Goal: Answer question/provide support: Answer question/provide support

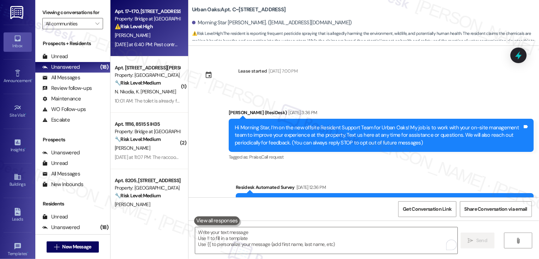
scroll to position [1340, 0]
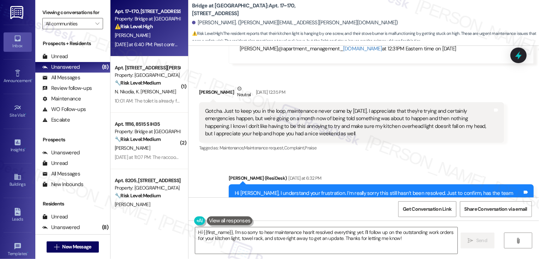
scroll to position [3651, 0]
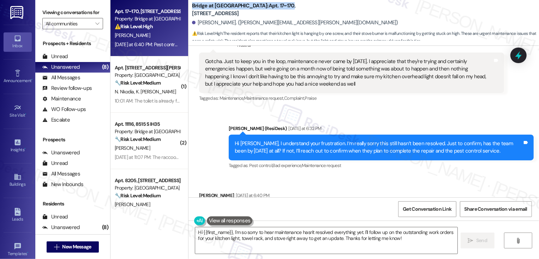
drag, startPoint x: 188, startPoint y: 10, endPoint x: 258, endPoint y: 13, distance: 70.0
click at [258, 13] on b "Bridge at Terracina: Apt. 17~170, 8100 N Mopac Expwy" at bounding box center [262, 9] width 141 height 15
copy b "Bridge at Terracina: Apt. 17~170"
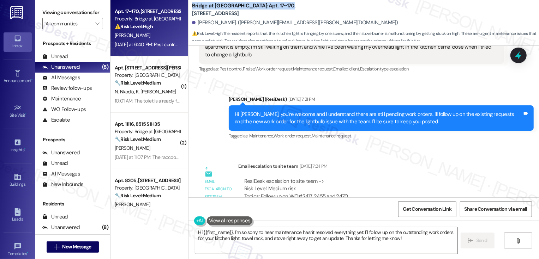
scroll to position [2907, 0]
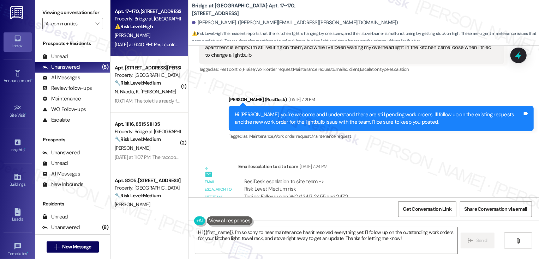
drag, startPoint x: 377, startPoint y: 159, endPoint x: 462, endPoint y: 162, distance: 85.8
click at [462, 208] on div "Subject: [ResiDesk Escalation] (Medium risk) - Action Needed (Follow up on WO#2…" at bounding box center [371, 215] width 254 height 15
copy div "Follow up on WO#2417, 2455 and 2470"
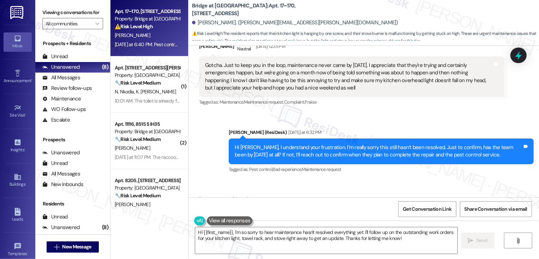
scroll to position [3651, 0]
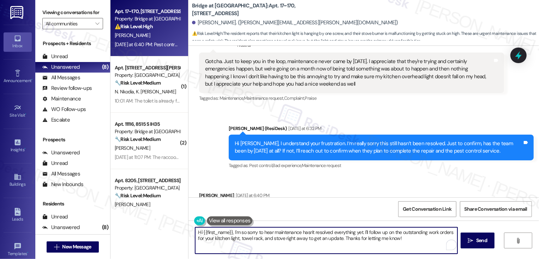
drag, startPoint x: 282, startPoint y: 239, endPoint x: 338, endPoint y: 241, distance: 56.5
click at [338, 241] on textarea "Hi {{first_name}}, I'm so sorry to hear maintenance hasn't resolved everything …" at bounding box center [326, 241] width 262 height 26
drag, startPoint x: 305, startPoint y: 240, endPoint x: 380, endPoint y: 240, distance: 75.2
click at [380, 240] on textarea "Hi {{first_name}}, I'm so sorry to hear maintenance hasn't resolved everything …" at bounding box center [326, 241] width 262 height 26
drag, startPoint x: 230, startPoint y: 233, endPoint x: 149, endPoint y: 231, distance: 81.2
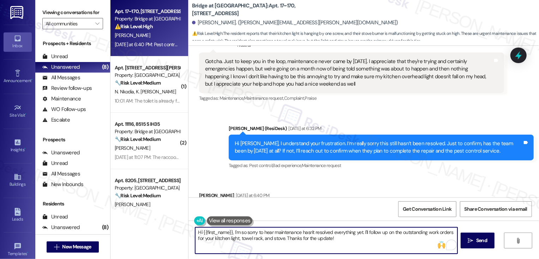
click at [149, 231] on div "Apt. 17~170, 8100 N Mopac Expwy Property: Bridge at Terracina ⚠️ Risk Level: Hi…" at bounding box center [324, 129] width 428 height 259
type textarea "I'm so sorry to hear maintenance hasn't resolved everything yet. I'll follow up…"
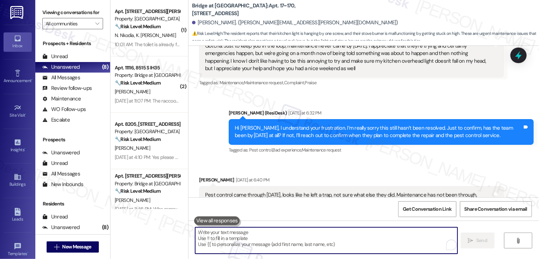
scroll to position [3708, 0]
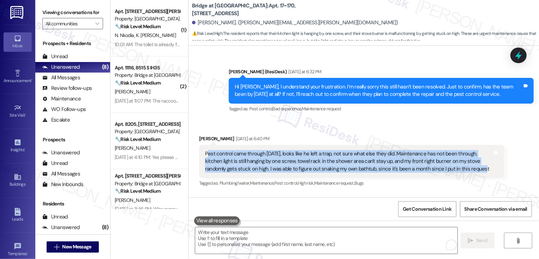
drag, startPoint x: 203, startPoint y: 100, endPoint x: 445, endPoint y: 119, distance: 242.5
click at [445, 150] on div "Pest control came through today, looks like he left a trap, not sure what else …" at bounding box center [349, 161] width 288 height 23
copy div "est control came through today, looks like he left a trap, not sure what else t…"
click at [197, 194] on div "Sent via SMS Sarah 3:33 PM I'm so sorry to hear maintenance hasn't resolved eve…" at bounding box center [363, 222] width 350 height 57
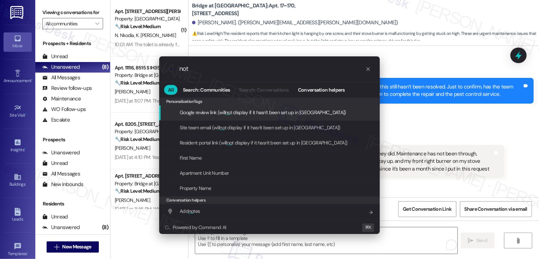
type input "note"
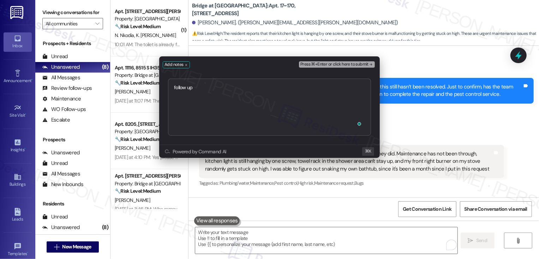
type textarea "follow up https://residesk.slack.com/archives/C08UF05BBB4/p1755113802585589?thr…"
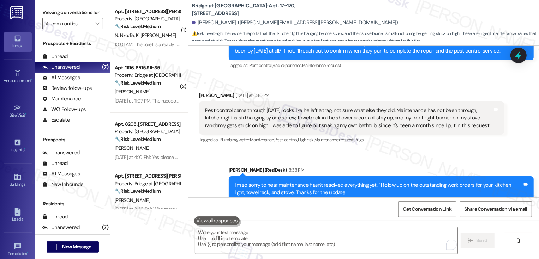
scroll to position [3793, 0]
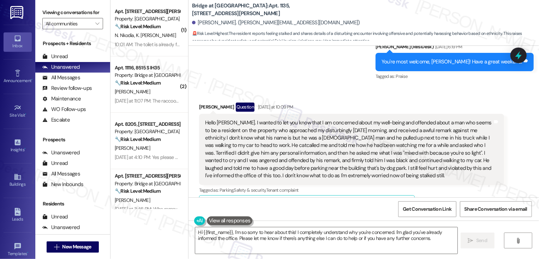
scroll to position [1716, 0]
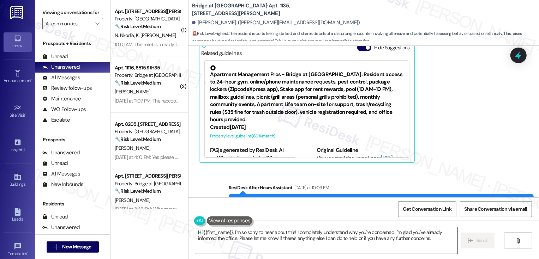
click at [308, 233] on textarea "Hi {{first_name}}, I'm so sorry to hear about this! I completely understand why…" at bounding box center [326, 241] width 262 height 26
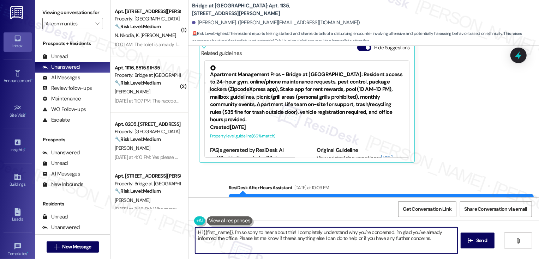
click at [308, 233] on textarea "Hi {{first_name}}, I'm so sorry to hear about this! I completely understand why…" at bounding box center [326, 241] width 262 height 26
click at [367, 231] on textarea "Hi {{first_name}}, I'm so sorry to hear about this! I understand why you're con…" at bounding box center [326, 241] width 262 height 26
drag, startPoint x: 365, startPoint y: 232, endPoint x: 412, endPoint y: 233, distance: 47.0
click at [412, 233] on textarea "Hi {{first_name}}, I'm so sorry to hear about this! I understand why you're con…" at bounding box center [326, 241] width 262 height 26
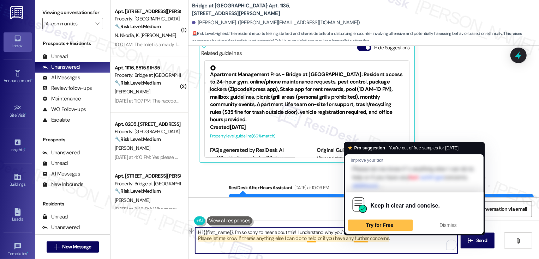
drag, startPoint x: 194, startPoint y: 239, endPoint x: 385, endPoint y: 241, distance: 190.6
click at [386, 242] on textarea "Hi {{first_name}}, I'm so sorry to hear about this! I understand why you're con…" at bounding box center [326, 241] width 262 height 26
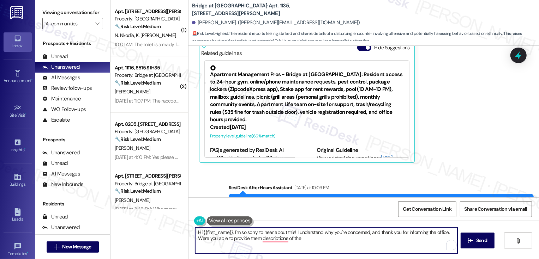
click at [258, 240] on textarea "Hi {{first_name}}, I'm so sorry to hear about this! I understand why you're con…" at bounding box center [326, 241] width 262 height 26
click at [284, 241] on textarea "Hi {{first_name}}, I'm so sorry to hear about this! I understand why you're con…" at bounding box center [326, 241] width 262 height 26
click at [293, 238] on textarea "Hi {{first_name}}, I'm so sorry to hear about this! I understand why you're con…" at bounding box center [326, 241] width 262 height 26
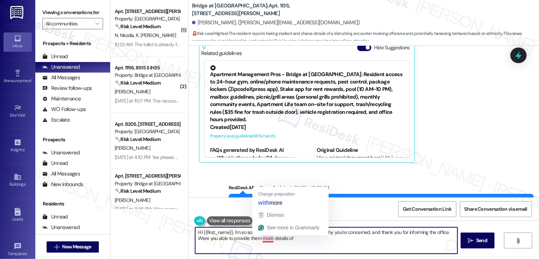
click at [263, 239] on textarea "Hi {{first_name}}, I'm so sorry to hear about this! I understand why you're con…" at bounding box center [326, 241] width 262 height 26
click at [260, 238] on textarea "Hi {{first_name}}, I'm so sorry to hear about this! I understand why you're con…" at bounding box center [326, 241] width 262 height 26
drag, startPoint x: 259, startPoint y: 239, endPoint x: 310, endPoint y: 240, distance: 50.8
click at [306, 240] on textarea "Hi {{first_name}}, I'm so sorry to hear about this! I understand why you're con…" at bounding box center [326, 241] width 262 height 26
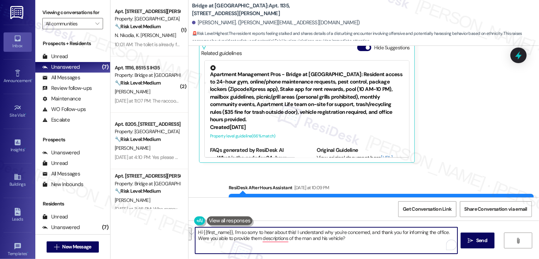
click at [346, 240] on textarea "Hi {{first_name}}, I'm so sorry to hear about this! I understand why you're con…" at bounding box center [326, 241] width 262 height 26
click at [278, 241] on textarea "Hi {{first_name}}, I'm so sorry to hear about this! I understand why you're con…" at bounding box center [326, 241] width 262 height 26
click at [362, 240] on textarea "Hi {{first_name}}, I'm so sorry to hear about this! I understand why you're con…" at bounding box center [326, 241] width 262 height 26
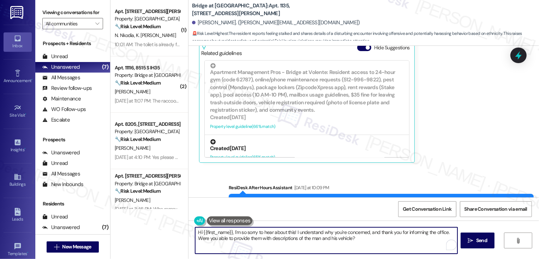
click at [287, 145] on div "Created 16 days ago" at bounding box center [307, 148] width 194 height 7
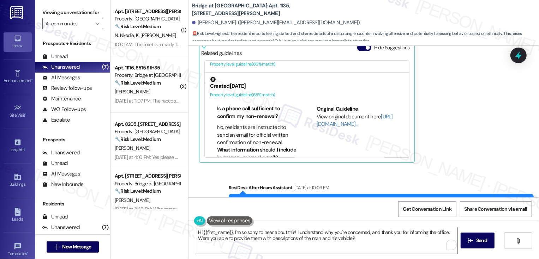
scroll to position [67, 0]
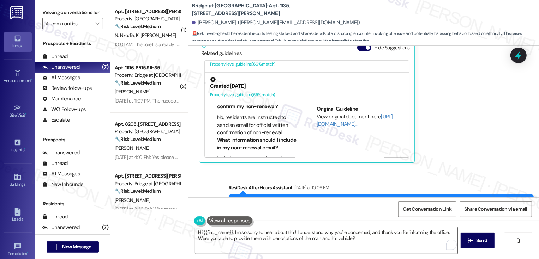
click at [365, 240] on textarea "Hi {{first_name}}, I'm so sorry to hear about this! I understand why you're con…" at bounding box center [326, 241] width 262 height 26
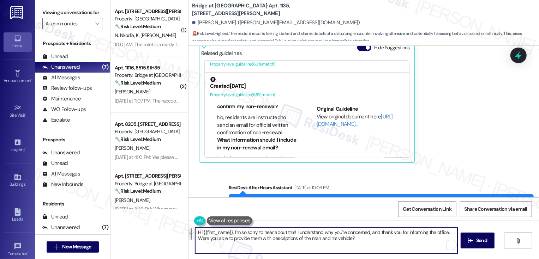
click at [372, 242] on textarea "Hi {{first_name}}, I'm so sorry to hear about this! I understand why you're con…" at bounding box center [326, 241] width 262 height 26
paste textarea "’m so sorry you had to experience this! I completely understand your concern, a…"
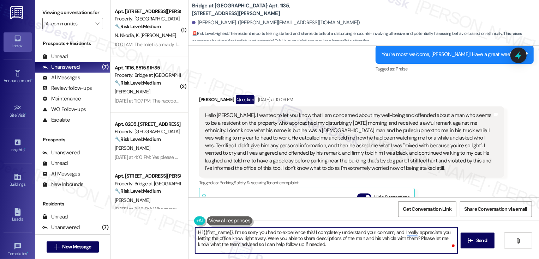
scroll to position [1716, 0]
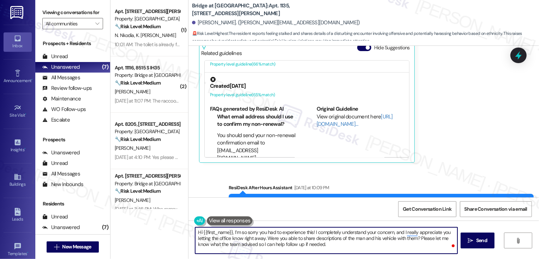
click at [326, 232] on textarea "Hi {{first_name}}, I’m so sorry you had to experience this! I completely unders…" at bounding box center [326, 241] width 262 height 26
click at [322, 241] on textarea "Hi {{first_name}}, I’m so sorry you had to experience this! I understand your c…" at bounding box center [326, 241] width 262 height 26
click at [366, 241] on textarea "Hi {{first_name}}, I’m so sorry you had to experience this! I understand your c…" at bounding box center [326, 241] width 262 height 26
drag, startPoint x: 223, startPoint y: 245, endPoint x: 304, endPoint y: 251, distance: 81.1
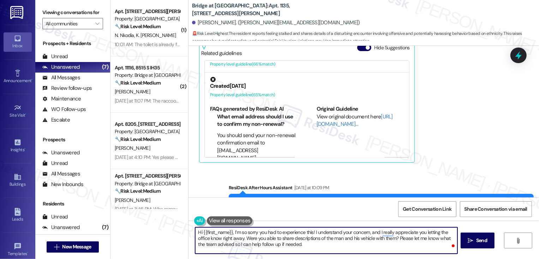
click at [304, 251] on textarea "Hi {{first_name}}, I’m so sorry you had to experience this! I understand your c…" at bounding box center [326, 241] width 262 height 26
type textarea "Hi {{first_name}}, I’m so sorry you had to experience this! I understand your c…"
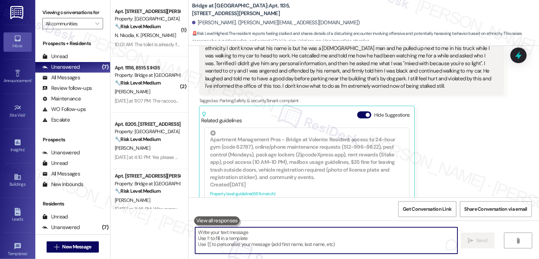
scroll to position [1772, 0]
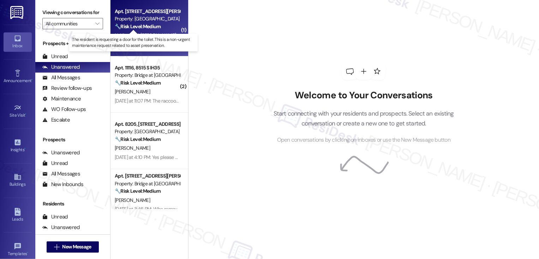
click at [134, 27] on strong "🔧 Risk Level: Medium" at bounding box center [138, 26] width 46 height 6
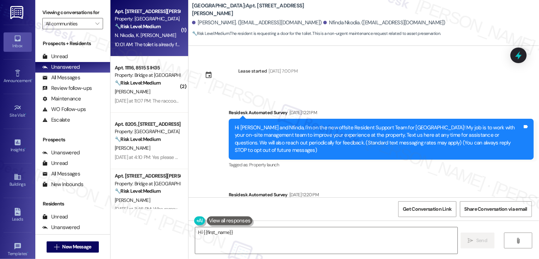
click at [159, 100] on div "[DATE] at 11:07 PM: The raccoons come out soon as we take out the trash it's 10…" at bounding box center [375, 101] width 521 height 6
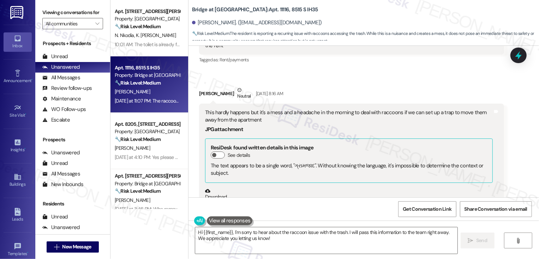
scroll to position [1022, 0]
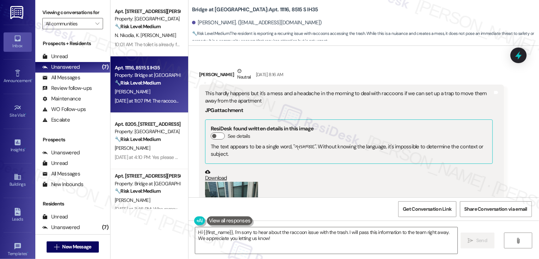
click at [228, 182] on button "Zoom image" at bounding box center [231, 217] width 53 height 71
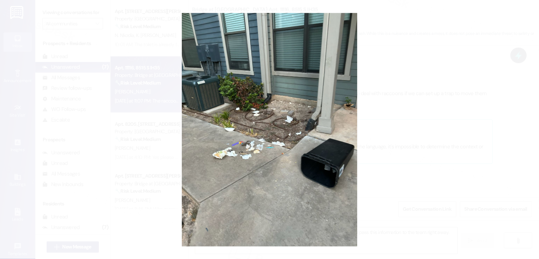
click at [373, 161] on button "Unzoom image" at bounding box center [269, 129] width 539 height 259
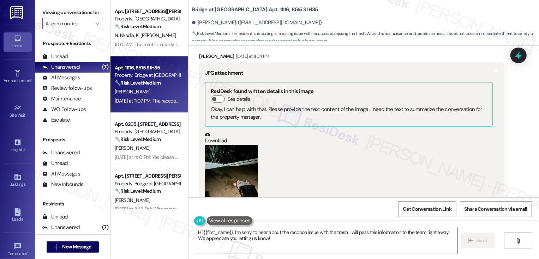
scroll to position [1413, 0]
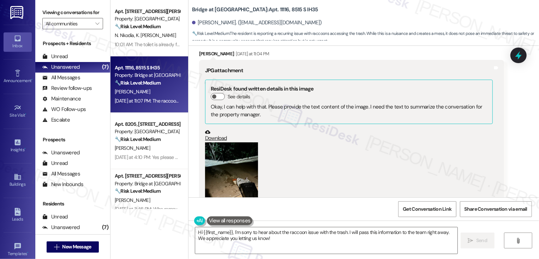
click at [215, 143] on button "Zoom image" at bounding box center [231, 178] width 53 height 71
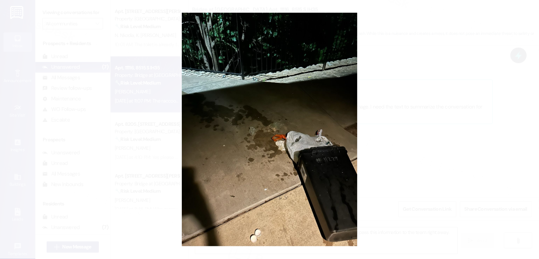
click at [404, 138] on button "Unzoom image" at bounding box center [269, 129] width 539 height 259
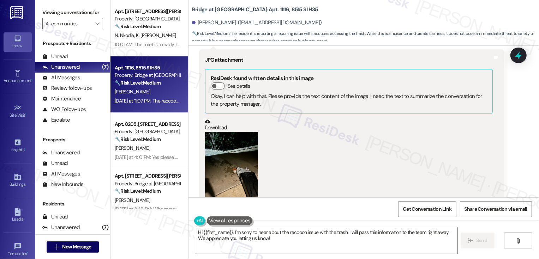
scroll to position [1394, 0]
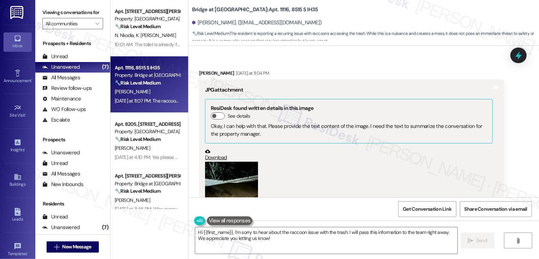
click at [211, 149] on link "Download" at bounding box center [349, 155] width 288 height 12
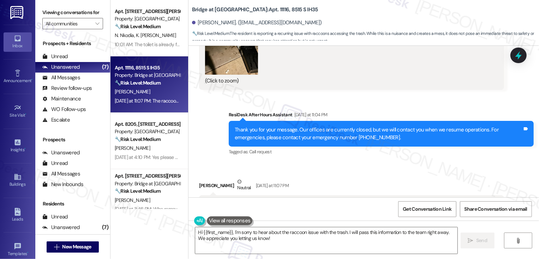
scroll to position [1625, 0]
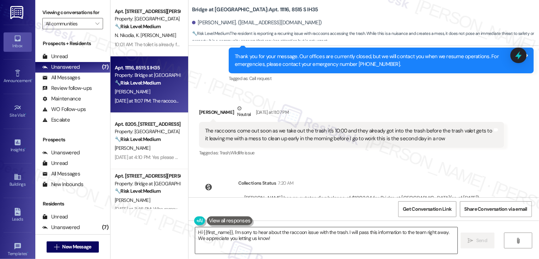
click at [311, 246] on textarea "Hi {{first_name}}, I'm sorry to hear about the raccoon issue with the trash. I …" at bounding box center [326, 241] width 262 height 26
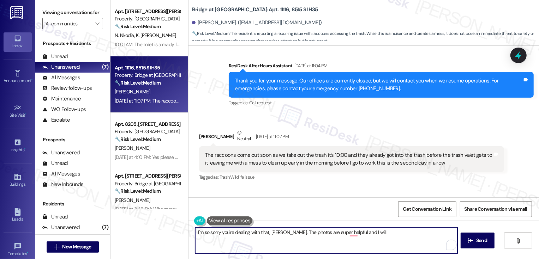
scroll to position [1619, 0]
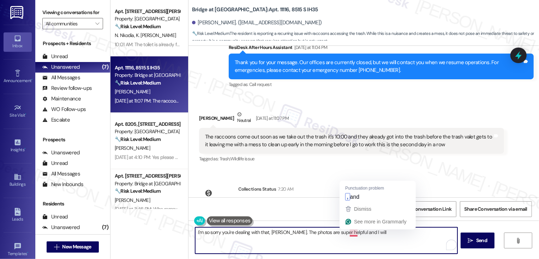
click at [350, 234] on textarea "I'm so sorry you're dealing with that, [PERSON_NAME]. The photos are super help…" at bounding box center [326, 241] width 262 height 26
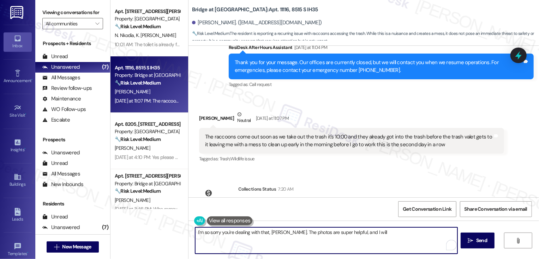
click at [370, 239] on textarea "I'm so sorry you're dealing with that, [PERSON_NAME]. The photos are super help…" at bounding box center [326, 241] width 262 height 26
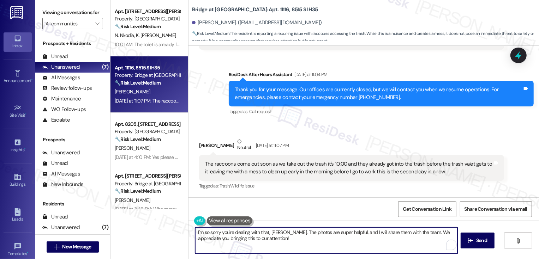
scroll to position [1599, 0]
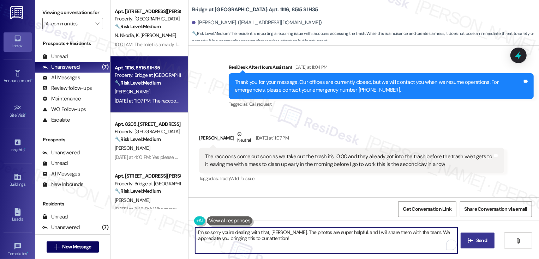
type textarea "I'm so sorry you're dealing with that, [PERSON_NAME]. The photos are super help…"
click at [483, 240] on span "Send" at bounding box center [481, 240] width 11 height 7
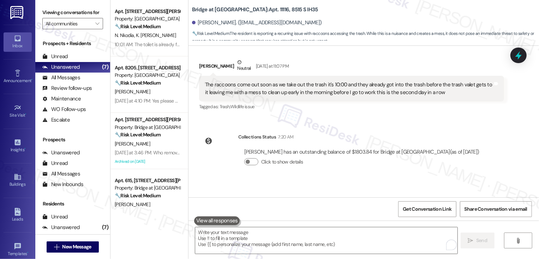
scroll to position [1682, 0]
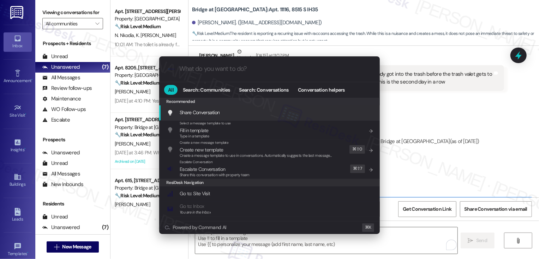
type input "s"
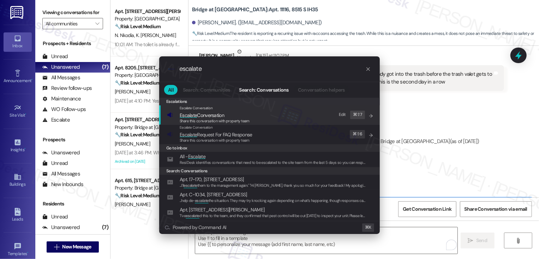
type input "escalate"
click at [280, 109] on div "Escalate Conversation Escalate Conversation Share this conversation with proper…" at bounding box center [270, 115] width 206 height 19
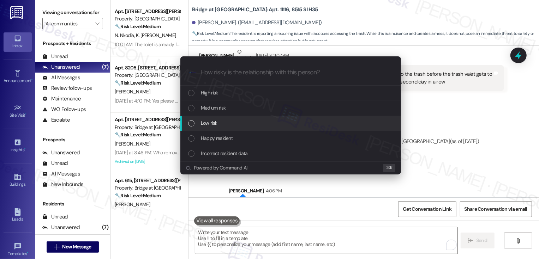
click at [234, 123] on div "Low risk" at bounding box center [291, 123] width 206 height 8
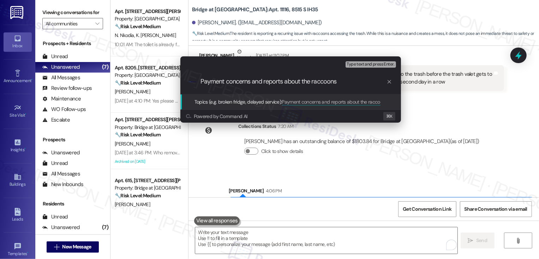
type input "Payment concerns and reports about the raccoons"
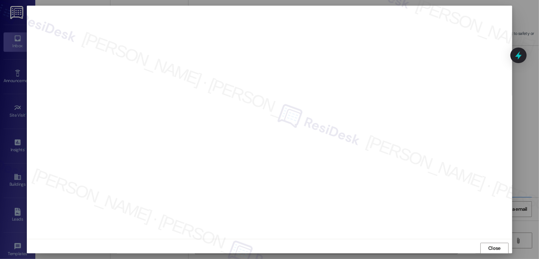
scroll to position [0, 0]
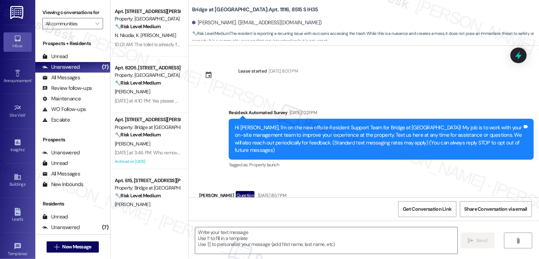
type textarea "Fetching suggested responses. Please feel free to read through the conversation…"
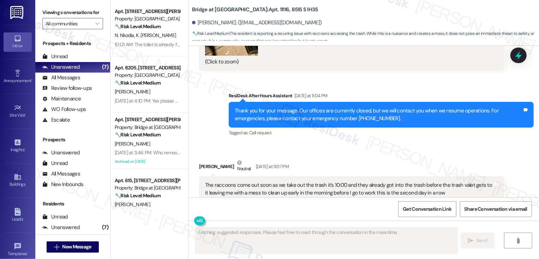
scroll to position [1560, 0]
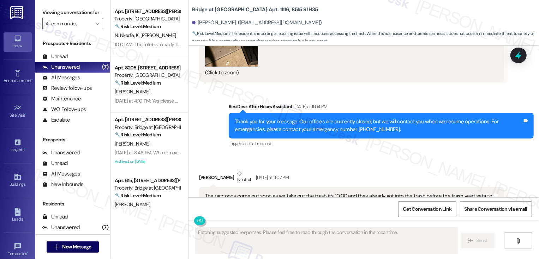
click at [150, 76] on div "Property: [GEOGRAPHIC_DATA]" at bounding box center [147, 75] width 65 height 7
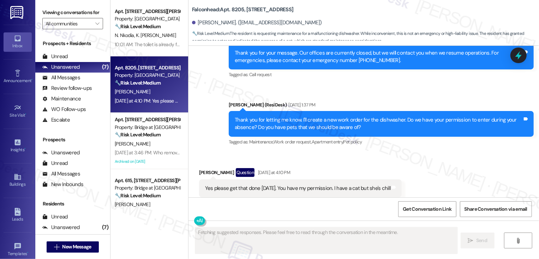
scroll to position [1944, 0]
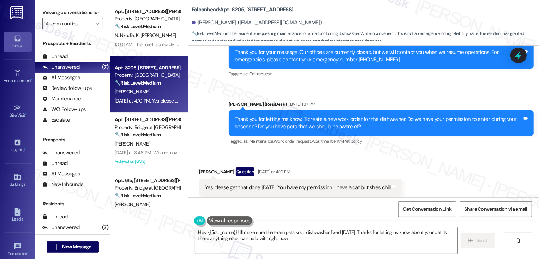
type textarea "Hey {{first_name}}! I'll make sure the team gets your dishwasher fixed [DATE]. …"
click at [233, 9] on b "Falconhead: Apt. 8205, [STREET_ADDRESS]" at bounding box center [243, 9] width 102 height 7
copy b "8205"
click at [367, 152] on div "Received via SMS [PERSON_NAME] Question [DATE] at 4:10 PM Yes please get that d…" at bounding box center [363, 182] width 350 height 61
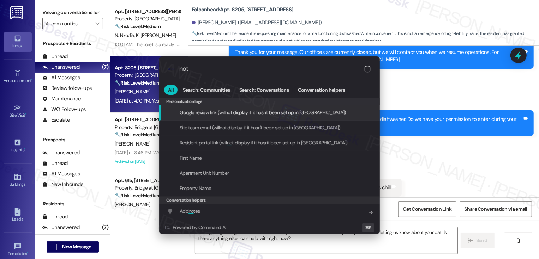
type input "note"
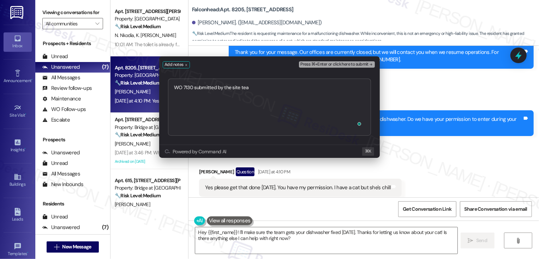
type textarea "WO 7130 submitted by the site team"
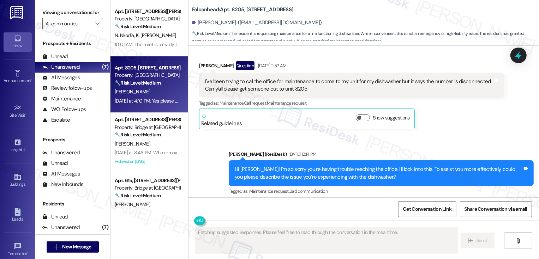
scroll to position [2010, 0]
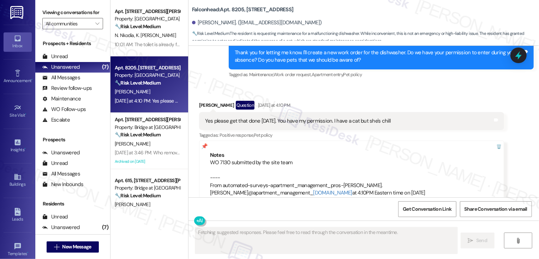
click at [367, 159] on div "WO 7130 submitted by the site team ---- From automated-surveys-apartment_manage…" at bounding box center [351, 178] width 283 height 38
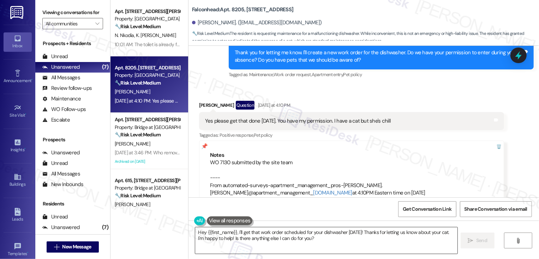
click at [240, 234] on textarea "Hey {{first_name}}, I'll get that work order scheduled for your dishwasher [DAT…" at bounding box center [326, 241] width 262 height 26
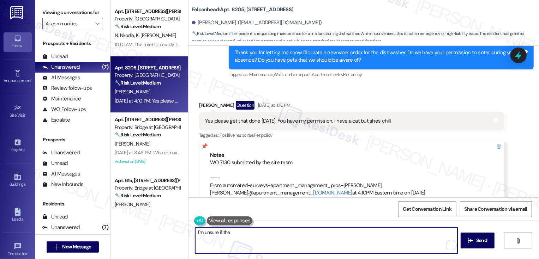
scroll to position [2011, 0]
type textarea "I'm unsure if the"
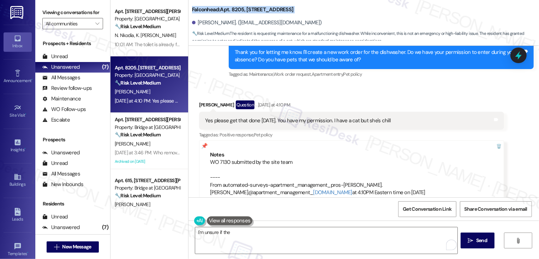
drag, startPoint x: 186, startPoint y: 10, endPoint x: 291, endPoint y: 17, distance: 105.1
click at [291, 17] on div "Falconhead: Apt. 8205, [STREET_ADDRESS][PERSON_NAME]. ([EMAIL_ADDRESS][DOMAIN_N…" at bounding box center [363, 21] width 350 height 39
copy div "Falconhead: Apt. 8205, [STREET_ADDRESS]"
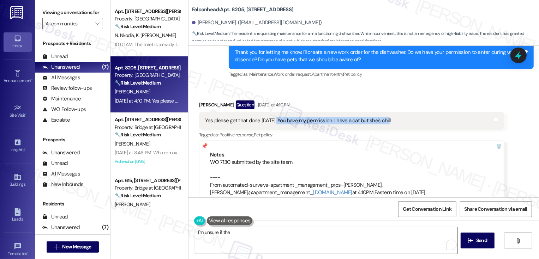
drag, startPoint x: 270, startPoint y: 106, endPoint x: 386, endPoint y: 106, distance: 115.8
click at [386, 112] on div "Yes please get that done [DATE]. You have my permission. I have a cat but she's…" at bounding box center [351, 121] width 305 height 18
copy div "You have my permission. I have a cat but she's chill"
click at [260, 238] on textarea "I'm unsure if the" at bounding box center [326, 241] width 262 height 26
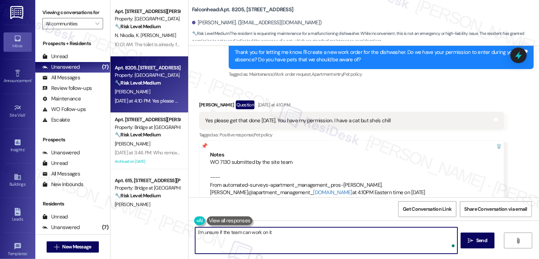
type textarea "I'm unsure if the team can work on it"
type textarea "Thanks for confirming, [PERSON_NAME]! I will follow up with the team. We apprec…"
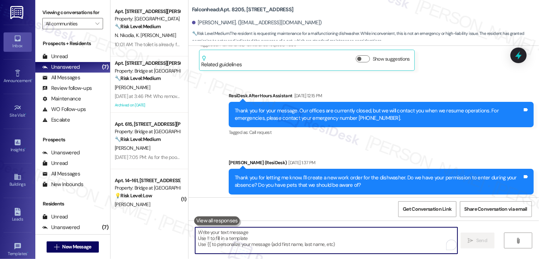
scroll to position [2060, 0]
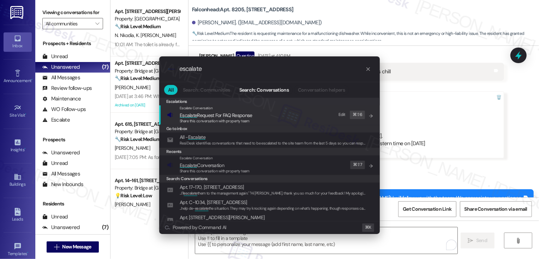
type input "escalate"
click at [198, 175] on div "Search: Conversations" at bounding box center [269, 179] width 221 height 8
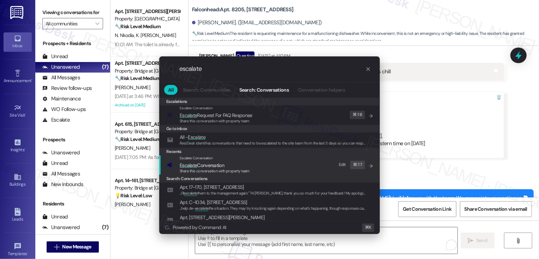
click at [200, 169] on span "Share this conversation with property team" at bounding box center [215, 171] width 70 height 5
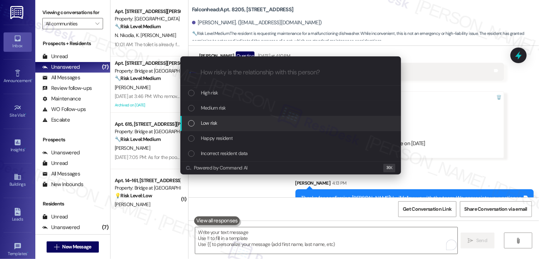
click at [212, 125] on span "Low risk" at bounding box center [209, 123] width 16 height 8
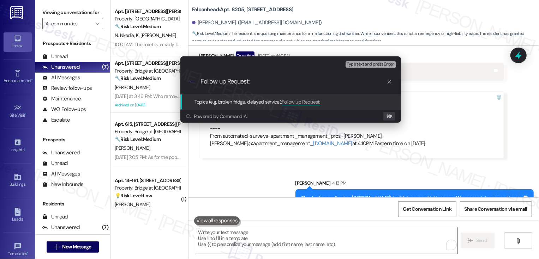
paste input "7130"
click at [251, 79] on input "Follow up Request: 7130" at bounding box center [293, 81] width 186 height 7
type input "Follow up Request: Work Order 7130 (dishwasher repair)"
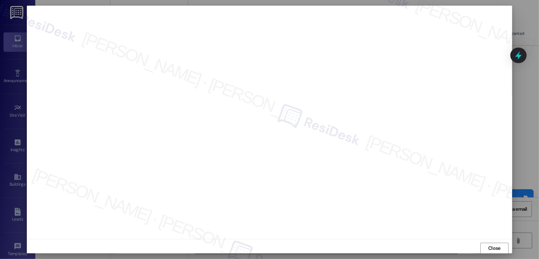
scroll to position [0, 0]
click at [490, 245] on button "Close" at bounding box center [494, 248] width 28 height 11
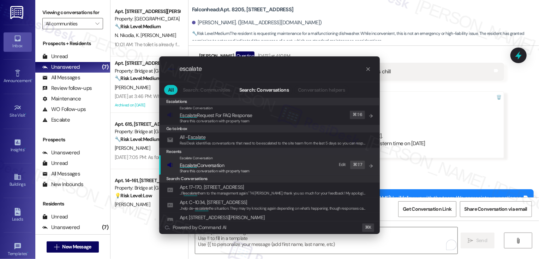
type input "escalate"
click at [261, 163] on div "Escalate Conversation Escalate Conversation Share this conversation with proper…" at bounding box center [270, 165] width 206 height 19
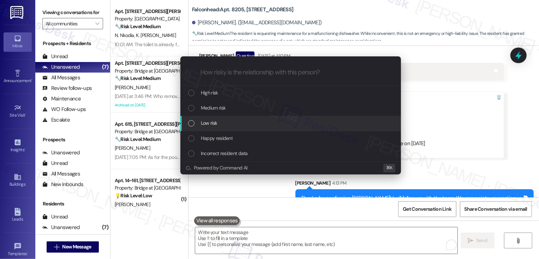
click at [219, 119] on div "Low risk" at bounding box center [290, 123] width 221 height 15
paste input "Follow up Request: Work Order 7130 (dishwasher repair)"
type input "Follow up Request: Work Order 7130 (dishwasher repair)"
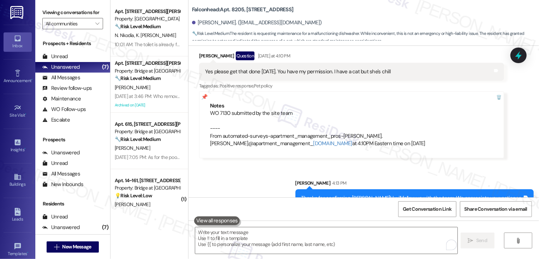
scroll to position [0, 0]
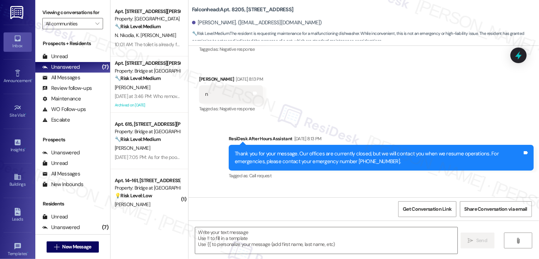
type textarea "Fetching suggested responses. Please feel free to read through the conversation…"
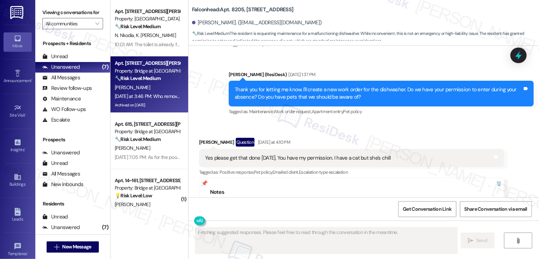
scroll to position [2010, 0]
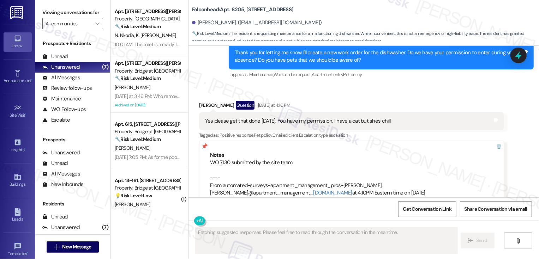
click at [145, 96] on div "[DATE] at 3:46 PM: Who removed them? [DATE] at 3:46 PM: Who removed them?" at bounding box center [156, 96] width 82 height 6
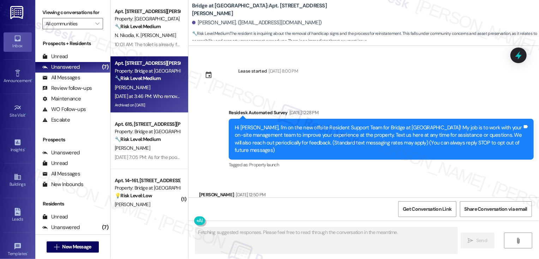
scroll to position [8505, 0]
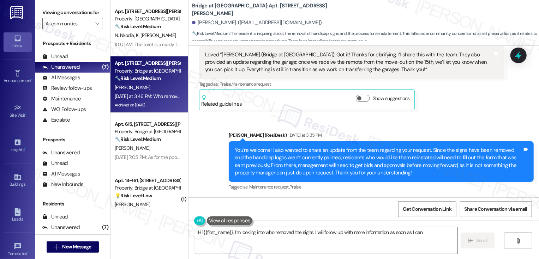
type textarea "Hi {{first_name}}, I'm looking into who removed the signs. I will follow up wit…"
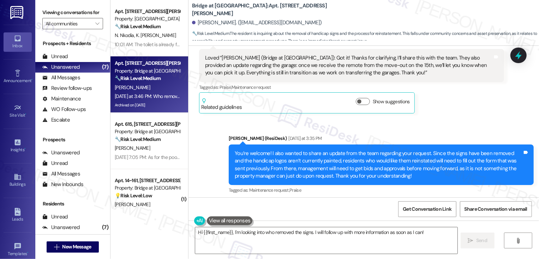
scroll to position [8504, 0]
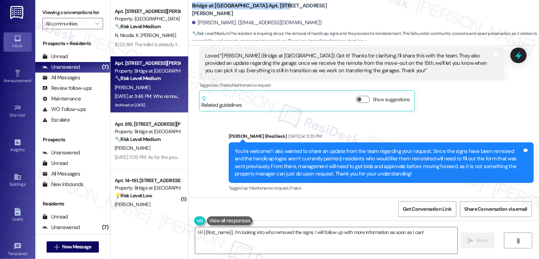
drag, startPoint x: 187, startPoint y: 8, endPoint x: 250, endPoint y: 9, distance: 63.2
click at [250, 9] on div "Bridge at Volente: Apt. 1014, [STREET_ADDRESS][PERSON_NAME] [PERSON_NAME]. ([EM…" at bounding box center [363, 21] width 350 height 39
copy b "Bridge at [GEOGRAPHIC_DATA]: Apt. 1014"
click at [213, 117] on div "Sent via SMS [PERSON_NAME] (ResiDesk) [DATE] at 3:35 PM You’re welcome! I also …" at bounding box center [363, 158] width 350 height 82
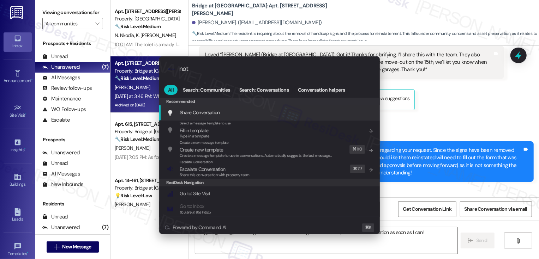
type input "note"
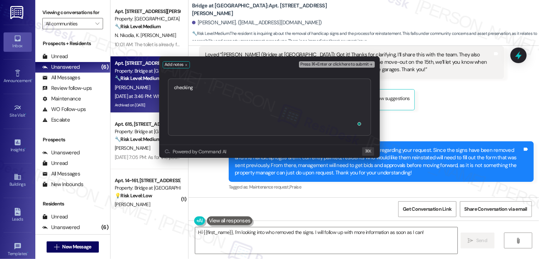
type textarea "checking [URL][DOMAIN_NAME]"
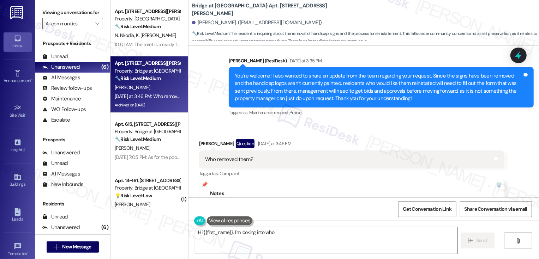
scroll to position [8580, 0]
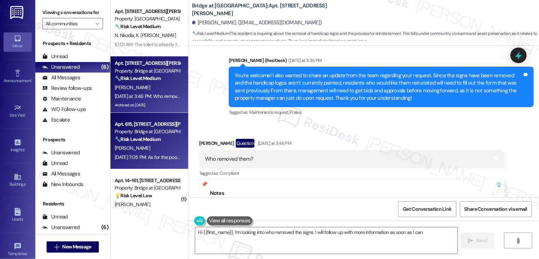
type textarea "Hi {{first_name}}, I'm looking into who removed the signs. I will follow up wit…"
click at [145, 130] on div "Property: Bridge at [GEOGRAPHIC_DATA]" at bounding box center [147, 131] width 65 height 7
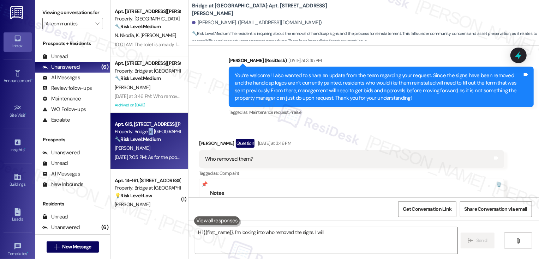
click at [145, 130] on div "Property: Bridge at [GEOGRAPHIC_DATA]" at bounding box center [147, 131] width 65 height 7
type textarea "Hi {{first_name}}, I'm looking into who removed the signs. I will follow up wit…"
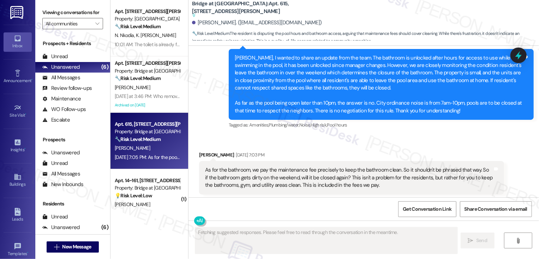
scroll to position [1759, 0]
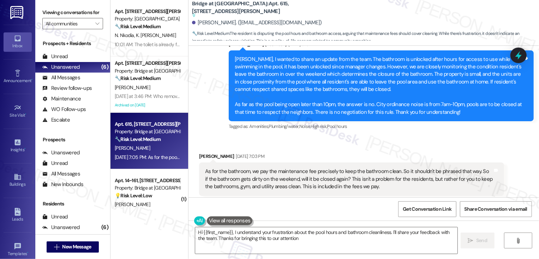
type textarea "Hi {{first_name}}, I understand your frustration about the pool hours and bathr…"
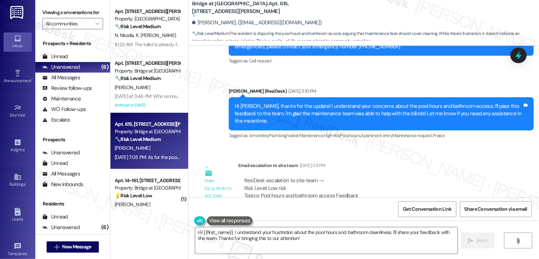
scroll to position [1549, 0]
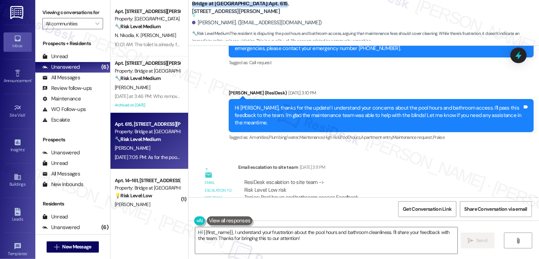
drag, startPoint x: 187, startPoint y: 7, endPoint x: 247, endPoint y: 9, distance: 59.7
click at [247, 9] on b "Bridge at Volente: Apt. 615, [STREET_ADDRESS][PERSON_NAME] Suggested actions an…" at bounding box center [262, 9] width 141 height 19
copy b "Bridge at Volente: Apt. 615"
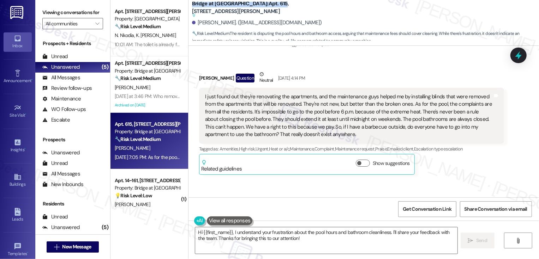
scroll to position [1374, 0]
